Goal: Task Accomplishment & Management: Manage account settings

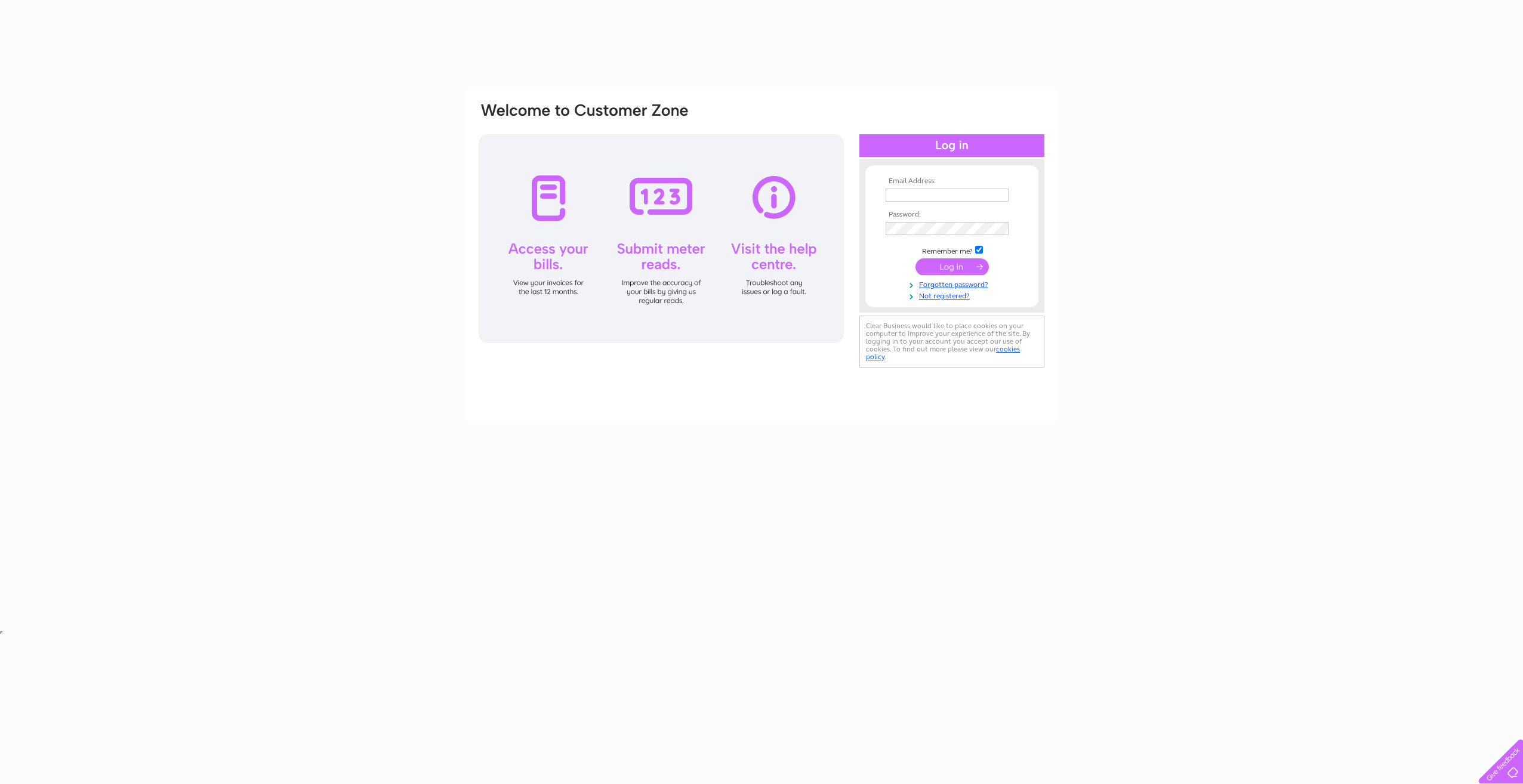
type input "Lorraine.Derounian@waldorf-production.com"
click at [973, 267] on input "submit" at bounding box center [952, 266] width 74 height 17
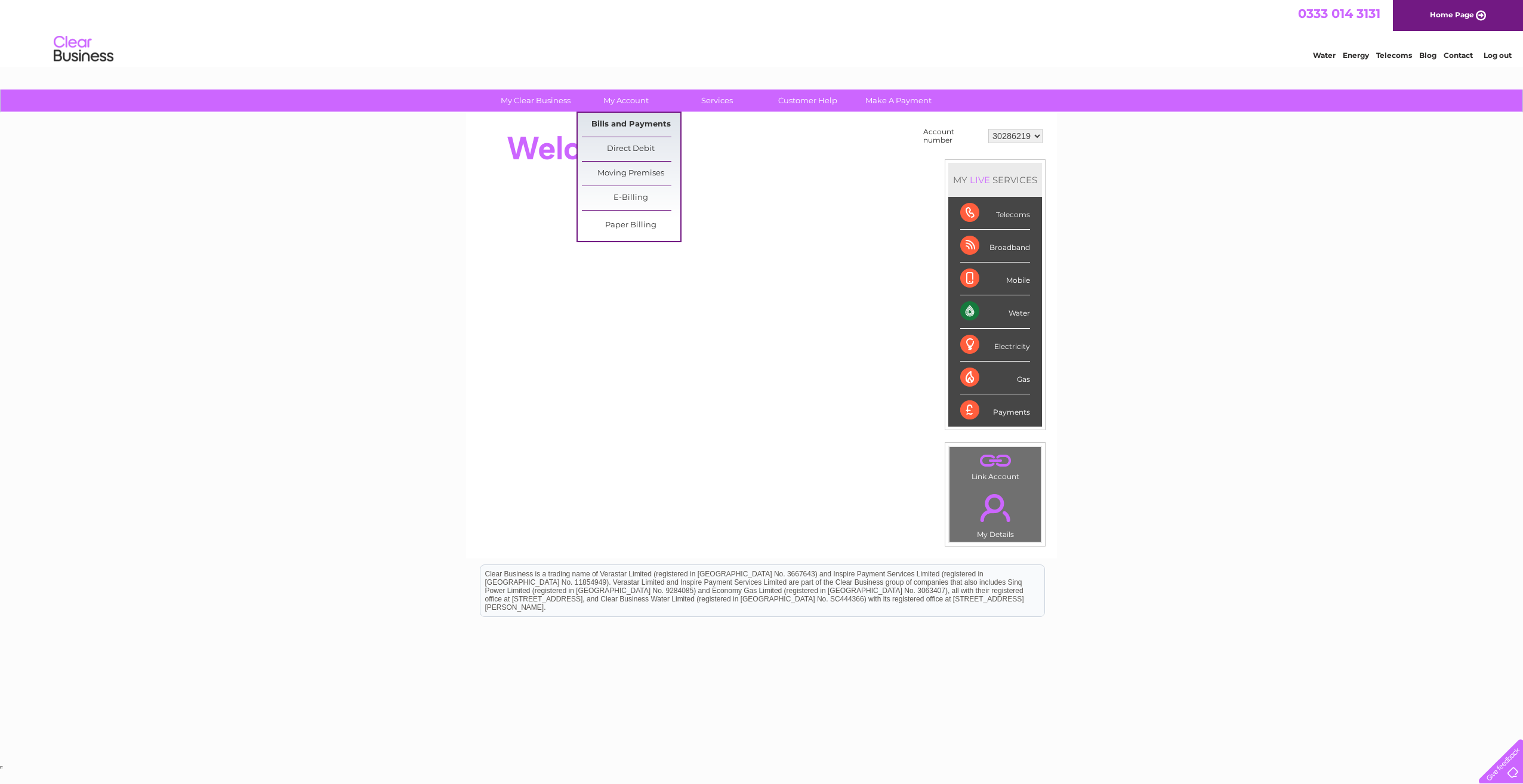
click at [630, 124] on link "Bills and Payments" at bounding box center [631, 124] width 98 height 24
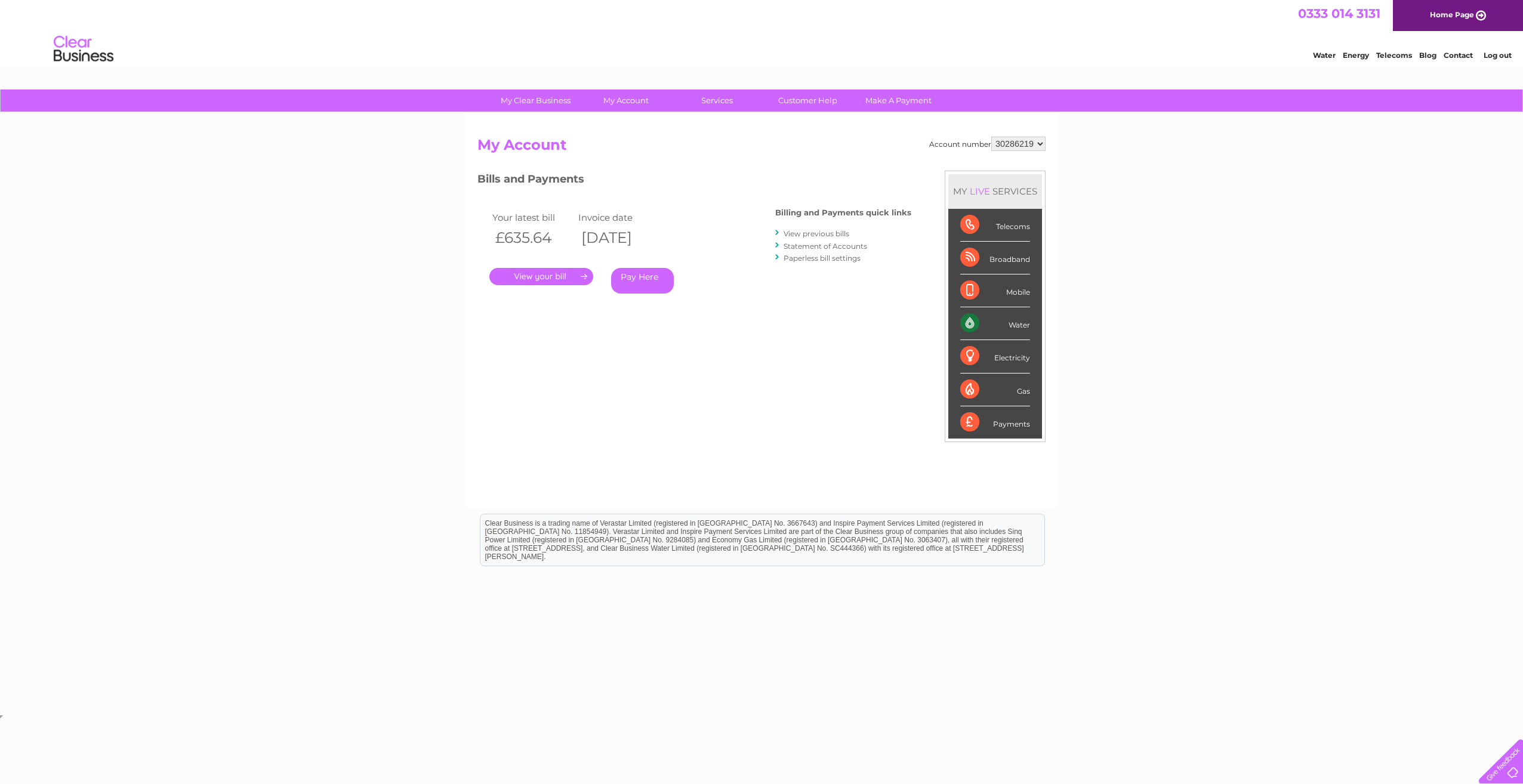
click at [528, 271] on link "." at bounding box center [541, 277] width 104 height 17
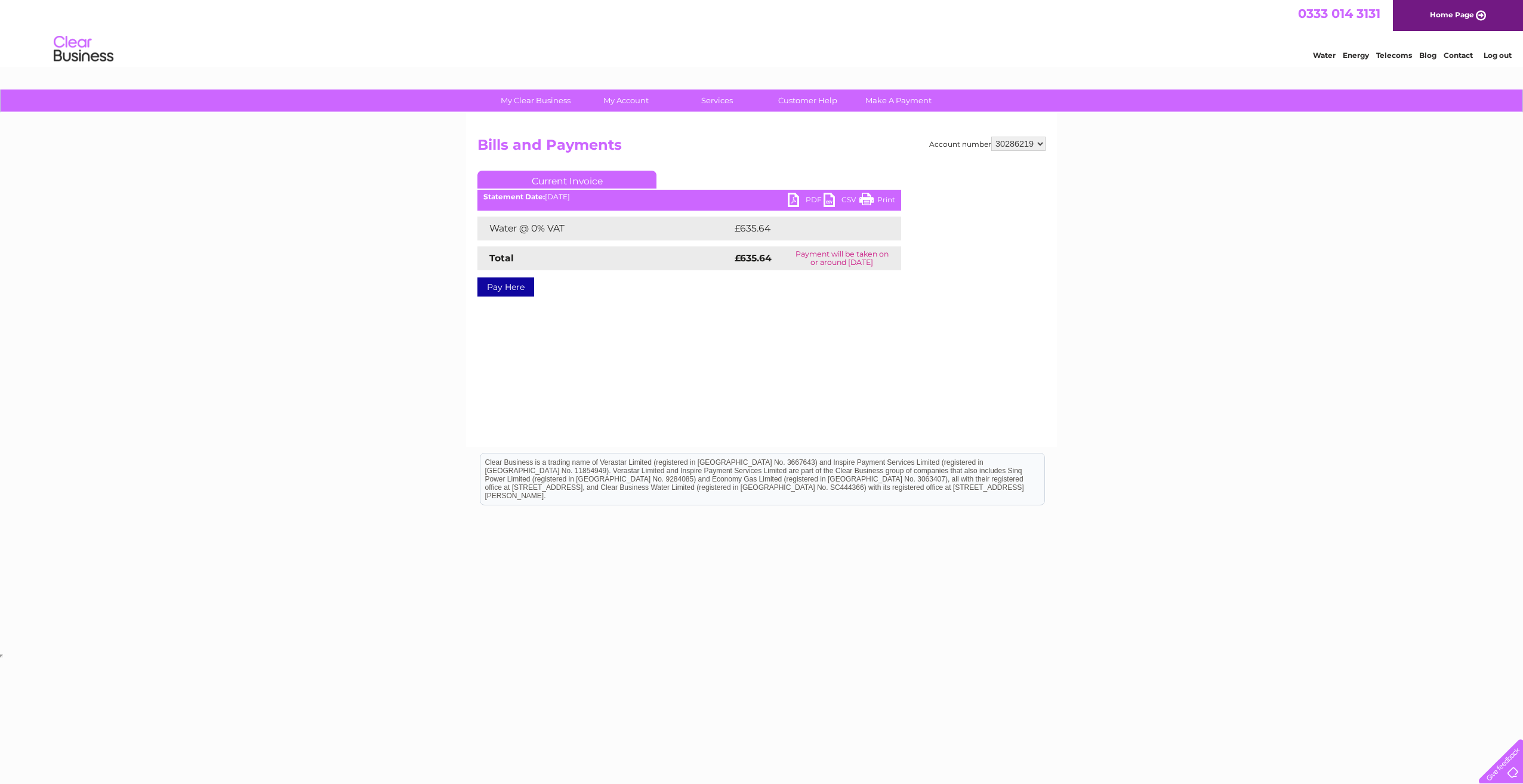
click at [811, 198] on link "PDF" at bounding box center [805, 201] width 36 height 17
